Goal: Transaction & Acquisition: Purchase product/service

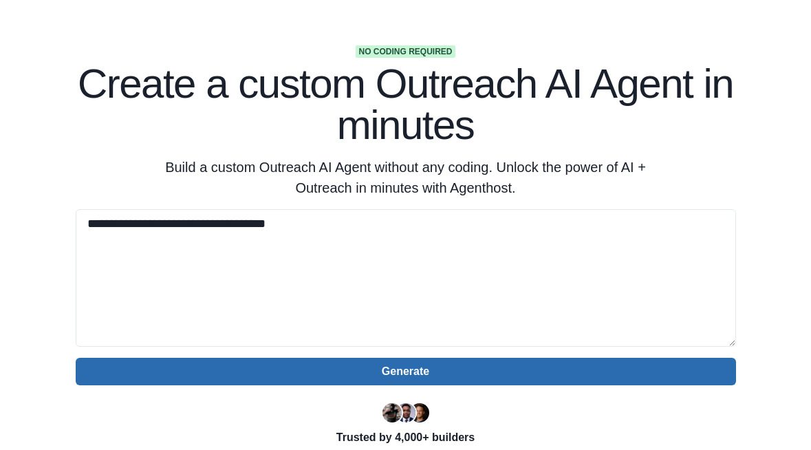
type textarea "**********"
click at [375, 365] on button "Generate" at bounding box center [406, 372] width 660 height 28
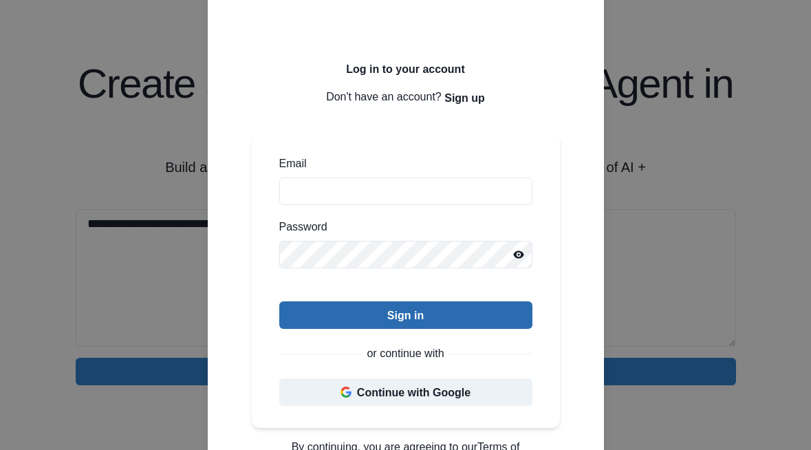
scroll to position [87, 0]
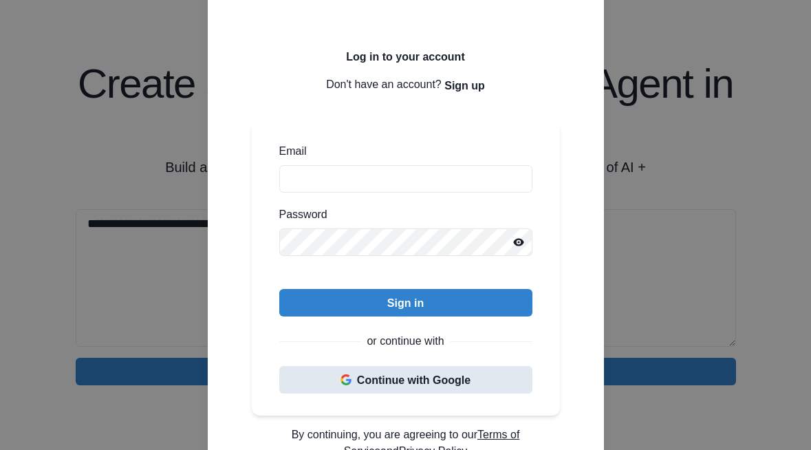
click at [397, 386] on button "Continue with Google" at bounding box center [405, 380] width 253 height 28
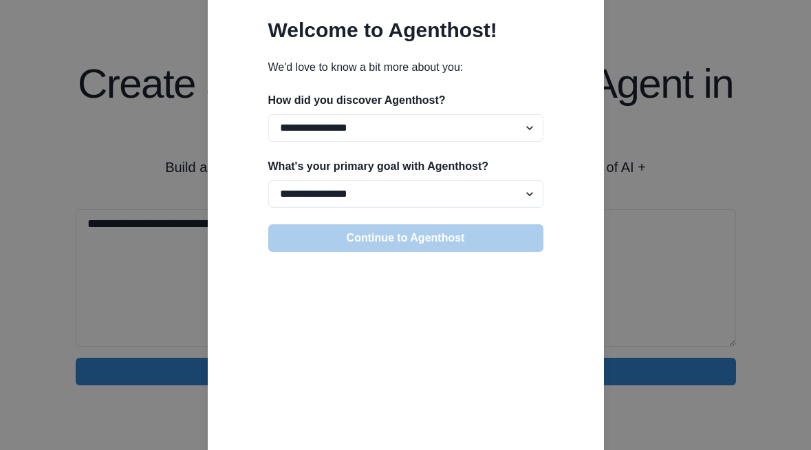
scroll to position [0, 0]
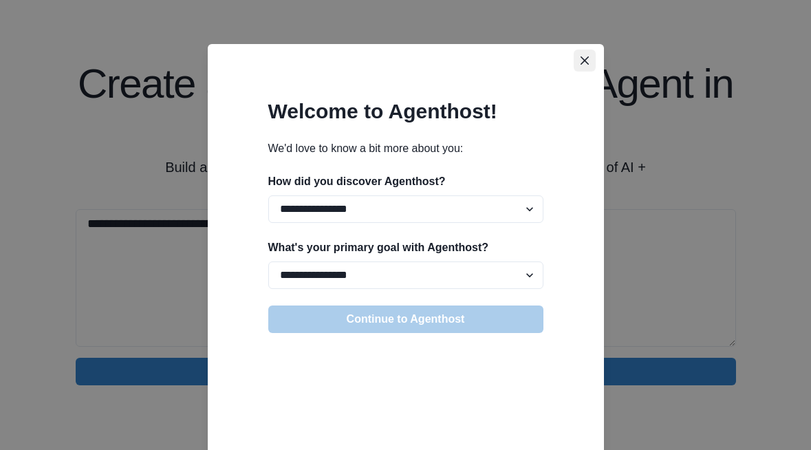
click at [586, 56] on button "Close" at bounding box center [585, 61] width 22 height 22
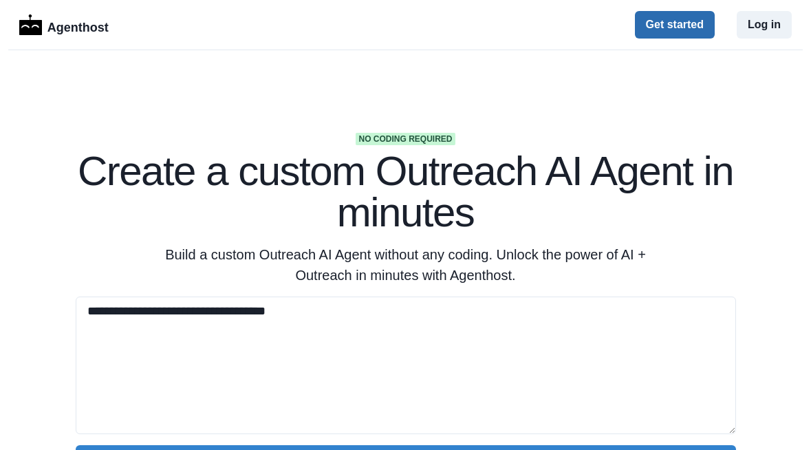
click at [675, 25] on button "Get started" at bounding box center [675, 25] width 80 height 28
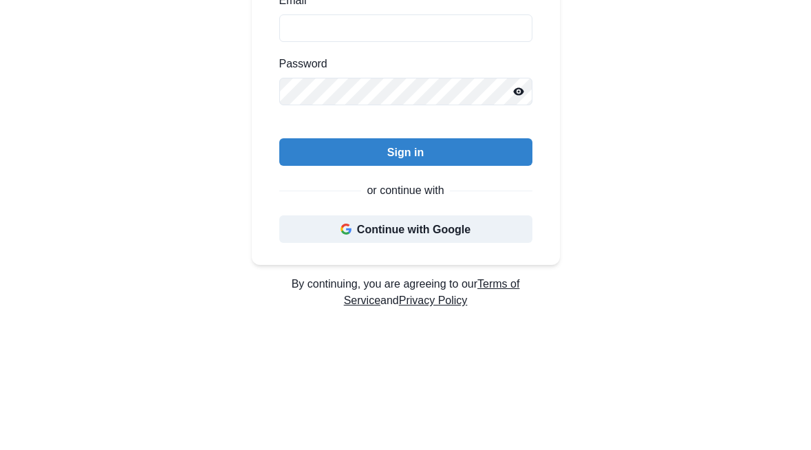
scroll to position [228, 0]
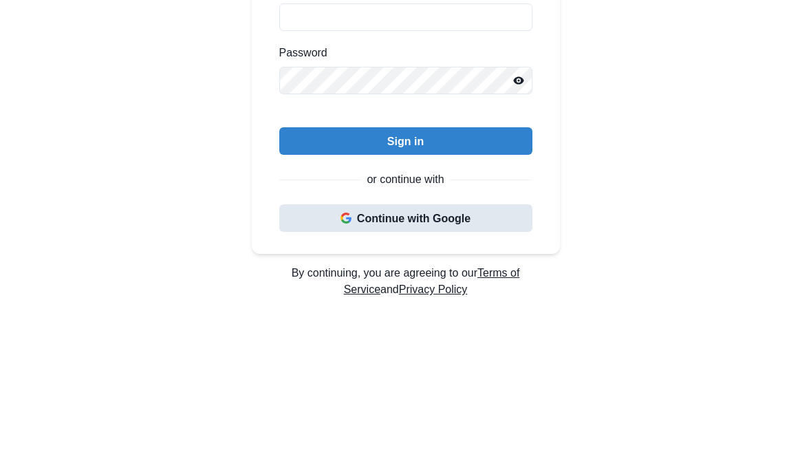
click at [433, 214] on button "Continue with Google" at bounding box center [405, 218] width 253 height 28
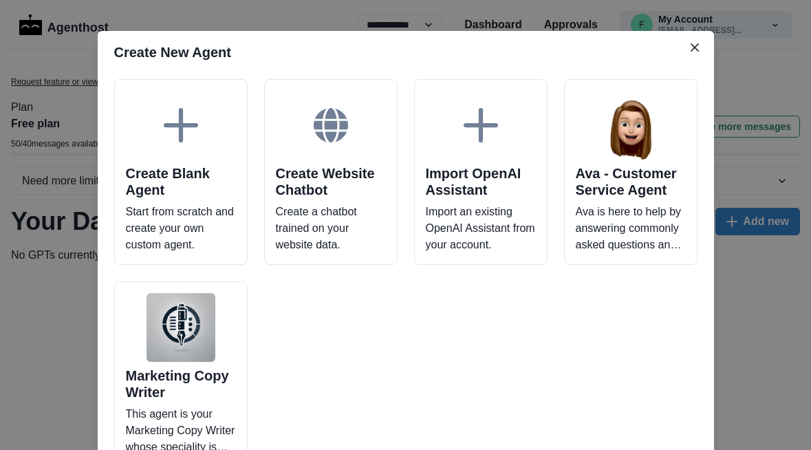
scroll to position [17, 0]
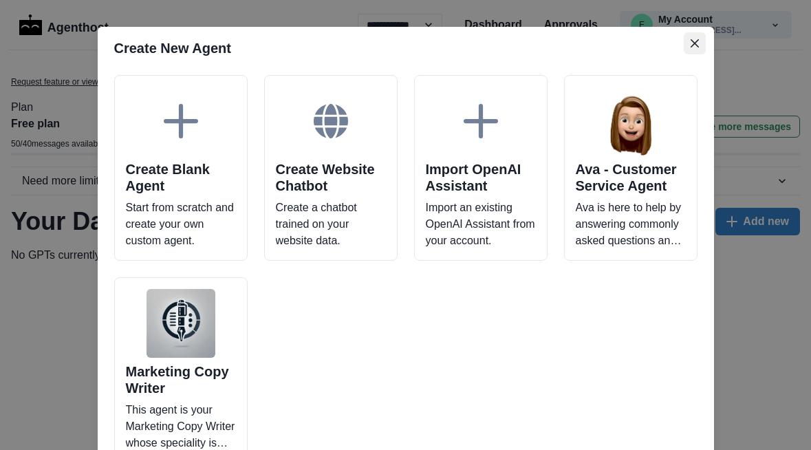
click at [692, 45] on icon "Close" at bounding box center [694, 43] width 8 height 8
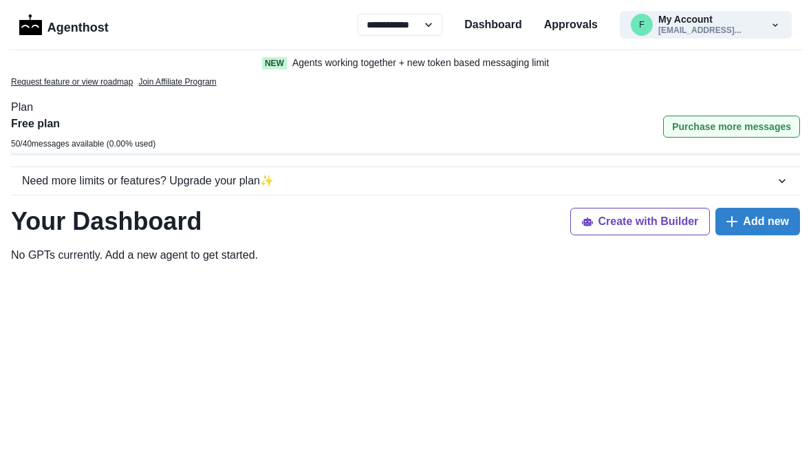
click at [707, 128] on button "Purchase more messages" at bounding box center [731, 127] width 137 height 22
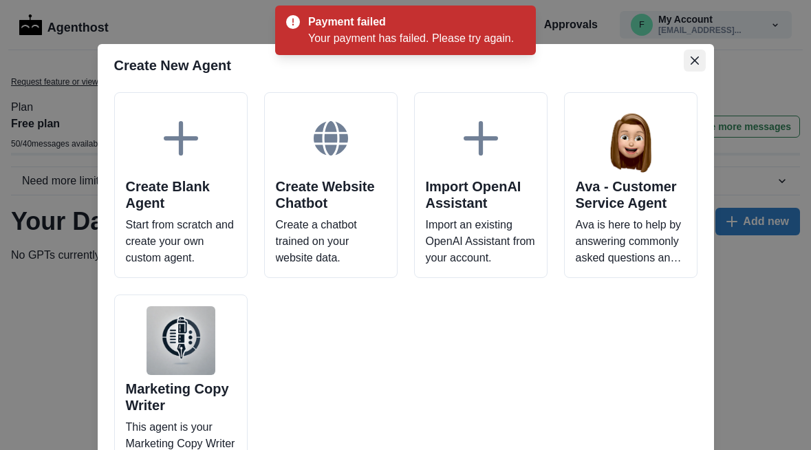
click at [697, 63] on icon "Close" at bounding box center [694, 60] width 8 height 8
